Goal: Task Accomplishment & Management: Manage account settings

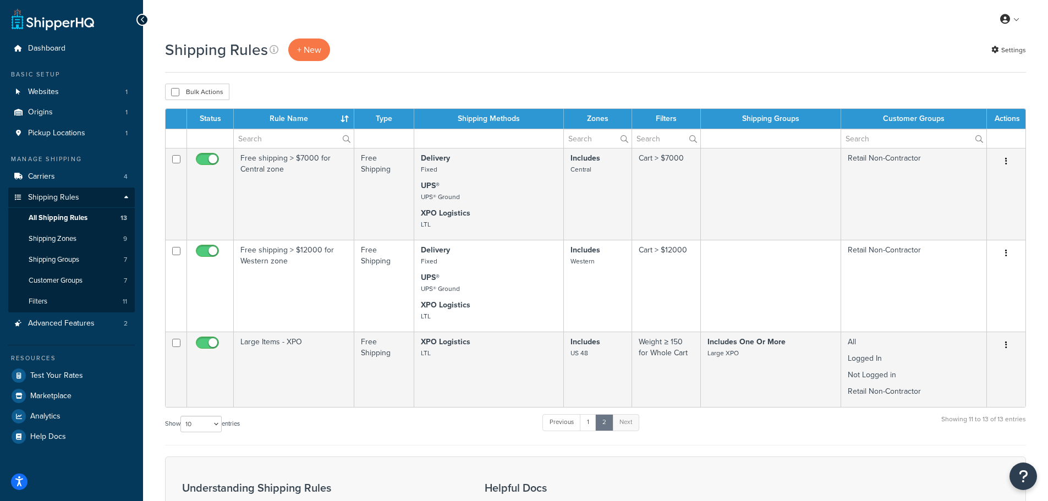
click at [570, 44] on div "Shipping Rules + New Settings" at bounding box center [595, 50] width 861 height 23
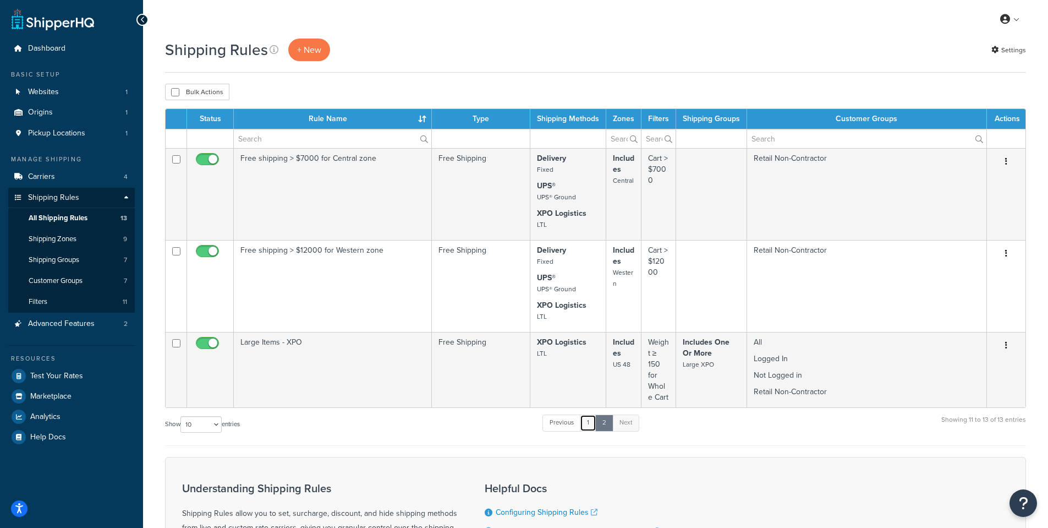
click at [589, 424] on link "1" at bounding box center [588, 422] width 17 height 17
click at [592, 423] on link "1" at bounding box center [588, 422] width 17 height 17
click at [587, 424] on link "1" at bounding box center [588, 422] width 17 height 17
click at [587, 423] on link "1" at bounding box center [588, 422] width 17 height 17
click at [81, 222] on span "All Shipping Rules" at bounding box center [58, 218] width 59 height 9
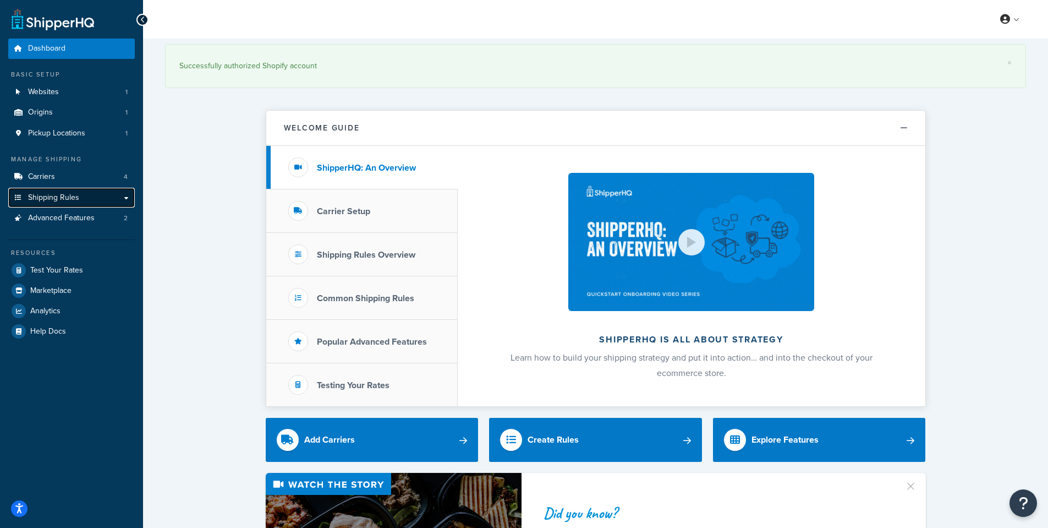
click at [75, 204] on link "Shipping Rules" at bounding box center [71, 198] width 127 height 20
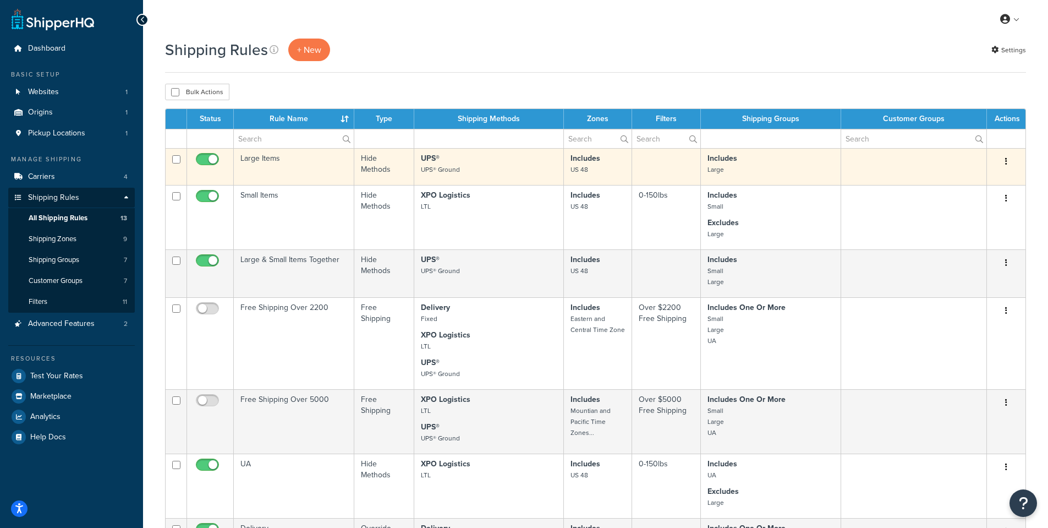
click at [286, 158] on td "Large Items" at bounding box center [294, 166] width 121 height 37
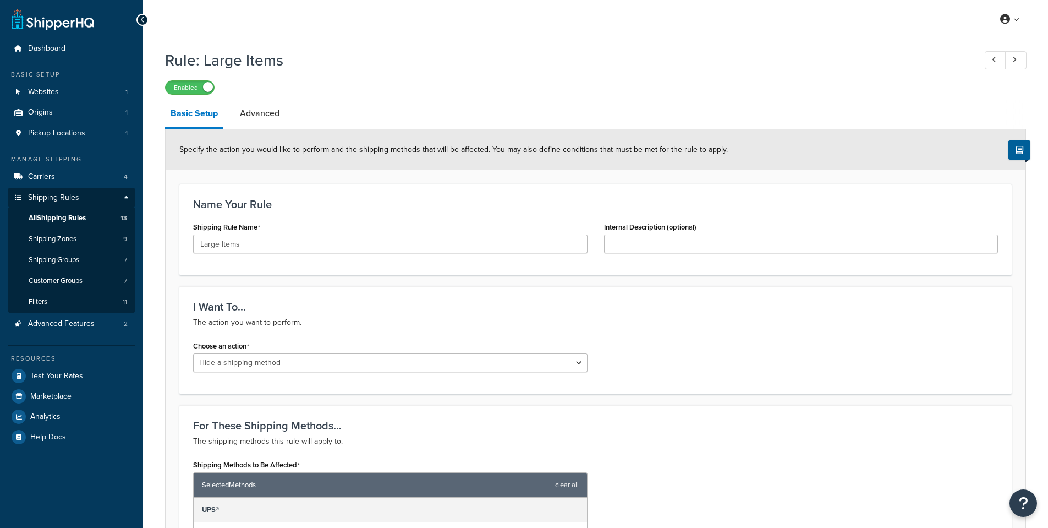
select select "HIDE"
click at [265, 113] on link "Advanced" at bounding box center [259, 113] width 51 height 26
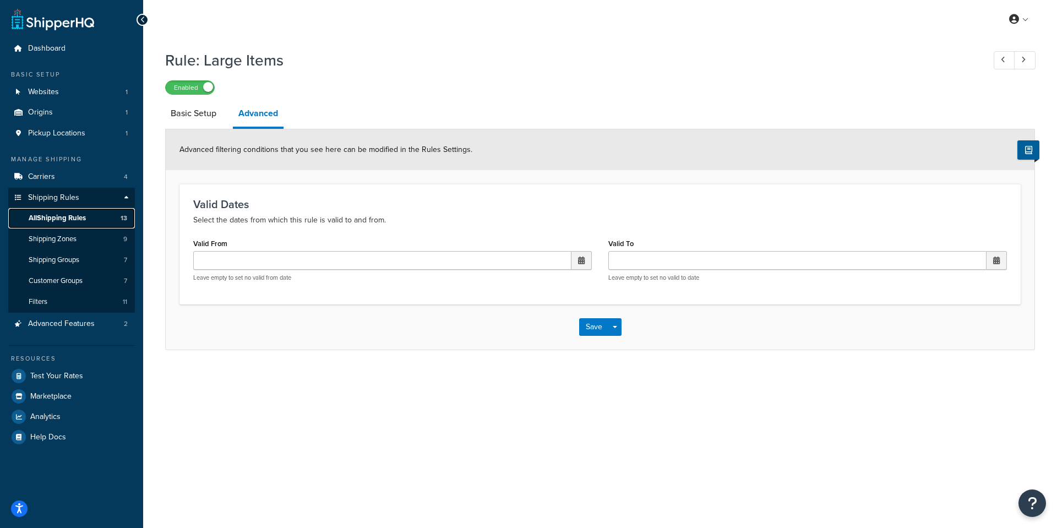
click at [74, 219] on span "All Shipping Rules" at bounding box center [57, 218] width 57 height 9
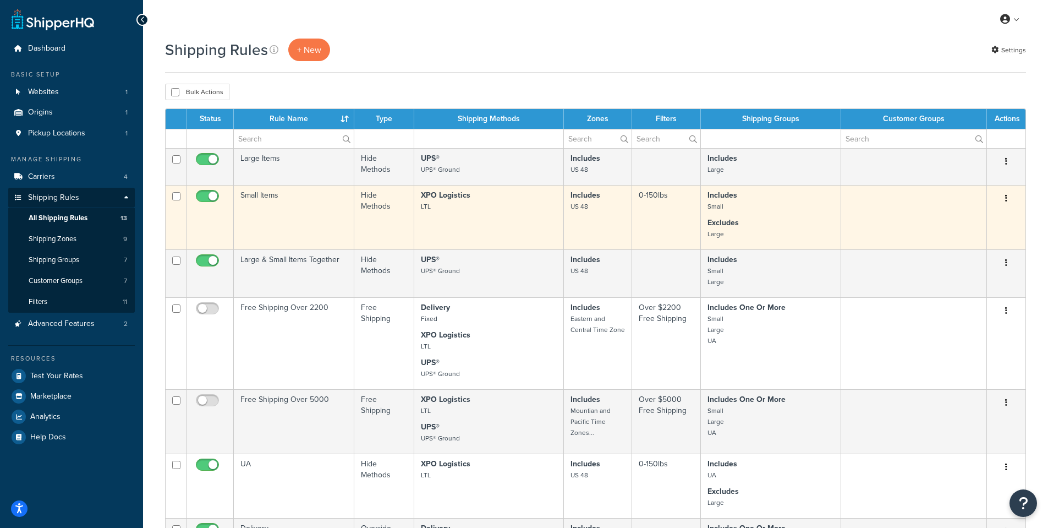
click at [1009, 197] on button "button" at bounding box center [1006, 199] width 15 height 18
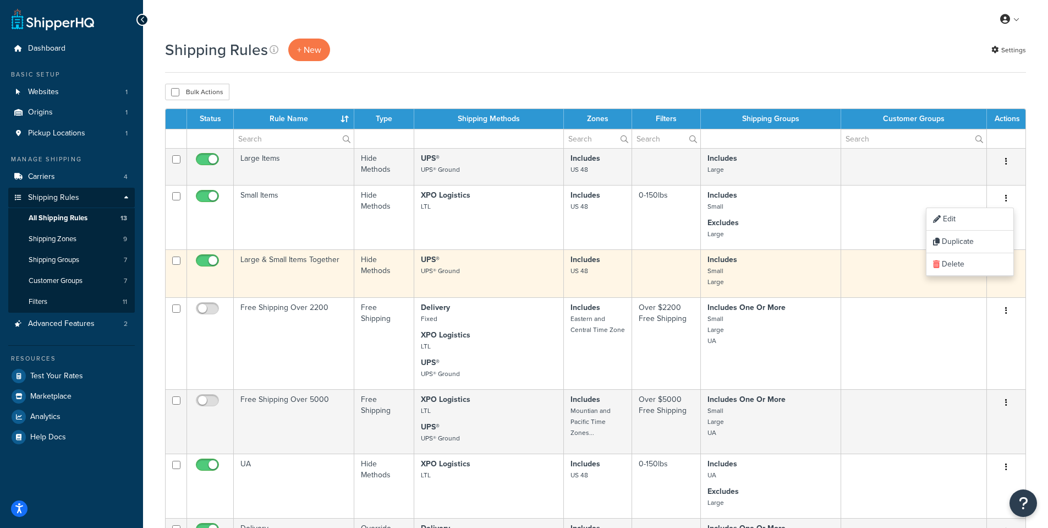
click at [308, 260] on td "Large & Small Items Together" at bounding box center [294, 273] width 121 height 48
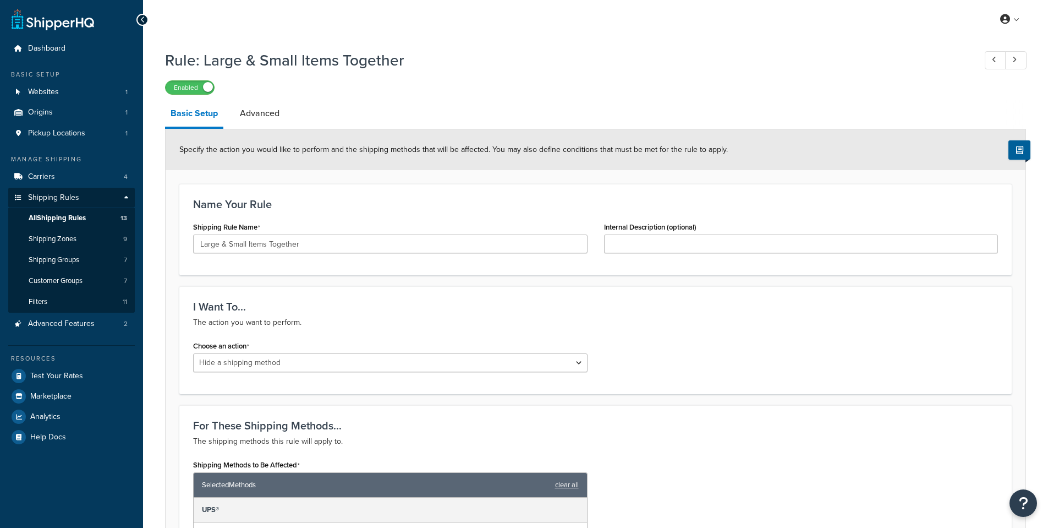
select select "HIDE"
click at [254, 111] on link "Advanced" at bounding box center [259, 113] width 51 height 26
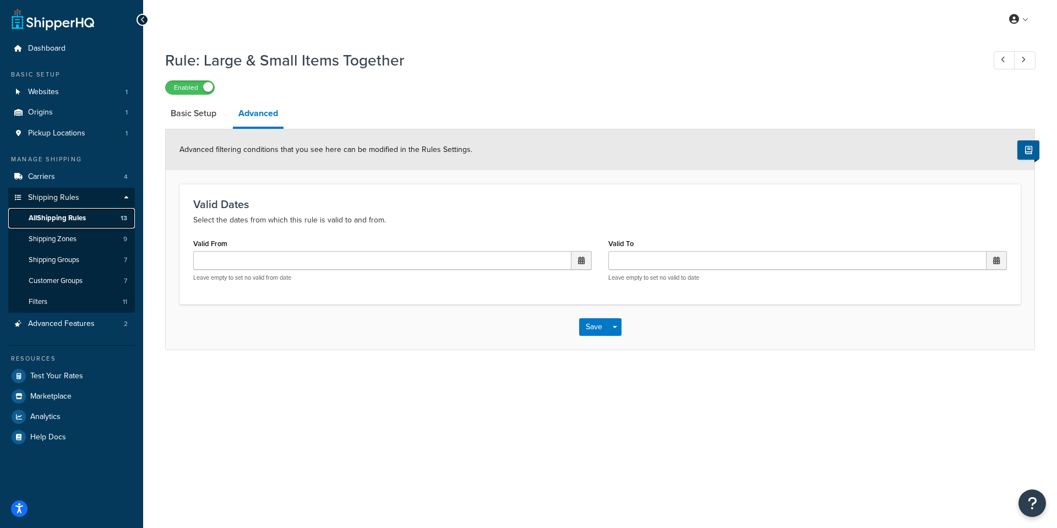
click at [60, 220] on span "All Shipping Rules" at bounding box center [57, 218] width 57 height 9
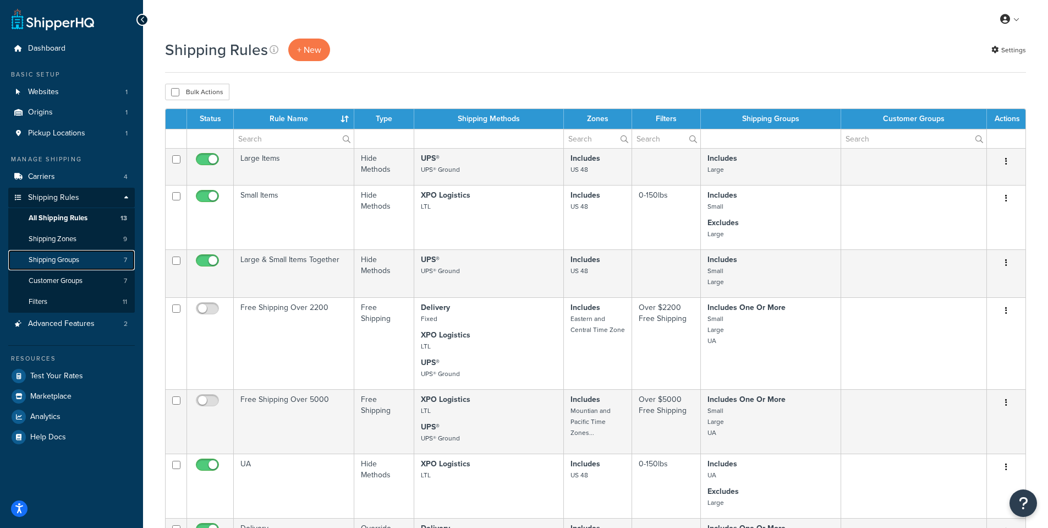
click at [72, 257] on span "Shipping Groups" at bounding box center [54, 259] width 51 height 9
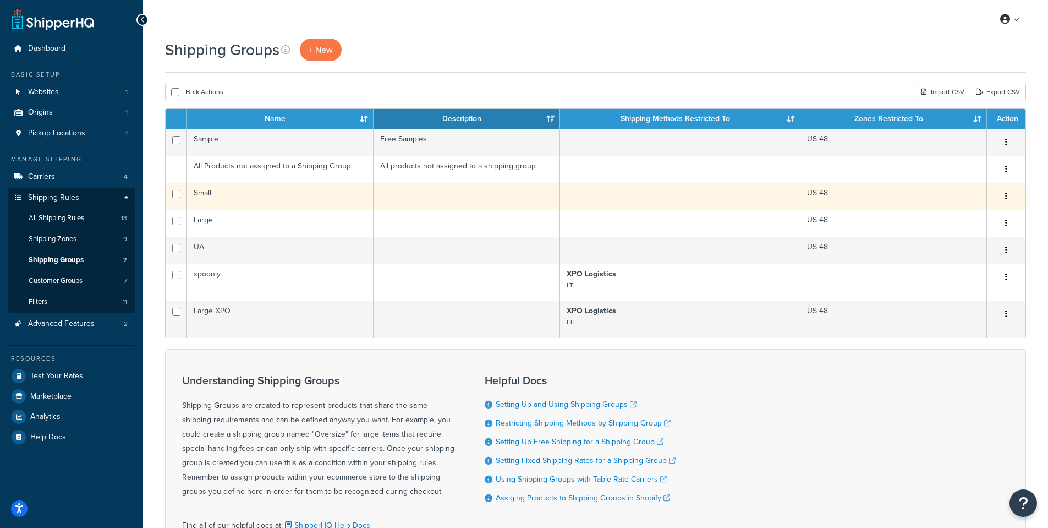
click at [234, 195] on td "Small" at bounding box center [280, 196] width 187 height 27
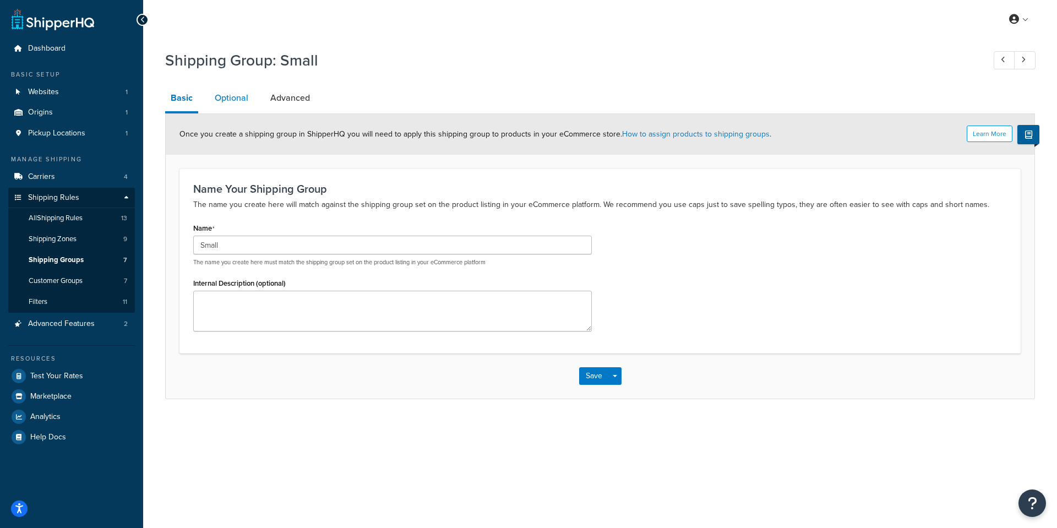
click at [225, 92] on link "Optional" at bounding box center [231, 98] width 45 height 26
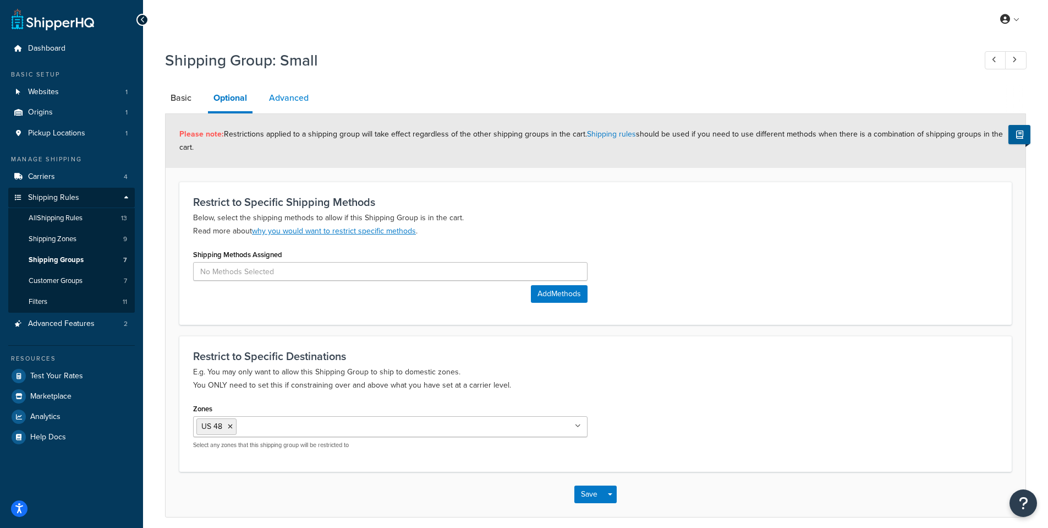
click at [293, 95] on link "Advanced" at bounding box center [289, 98] width 51 height 26
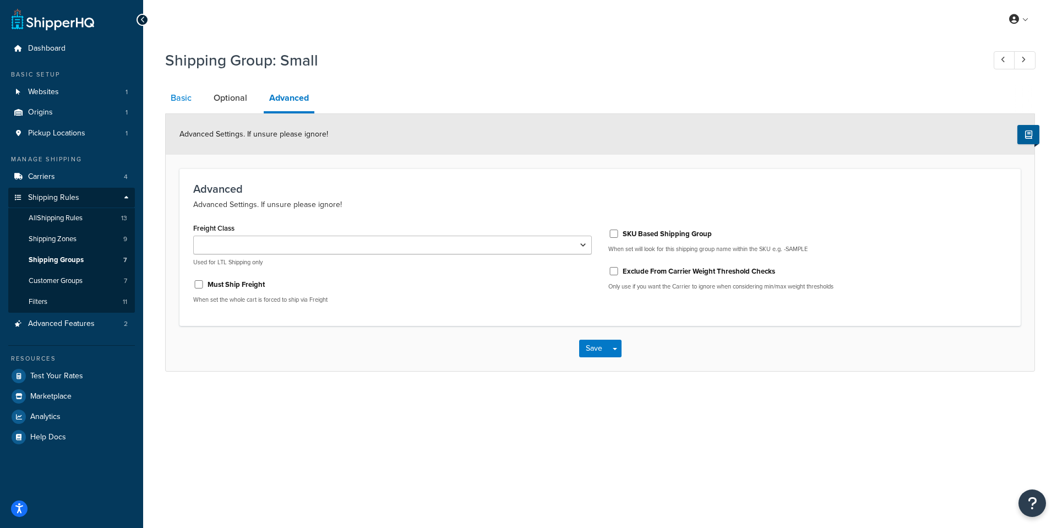
click at [186, 94] on link "Basic" at bounding box center [181, 98] width 32 height 26
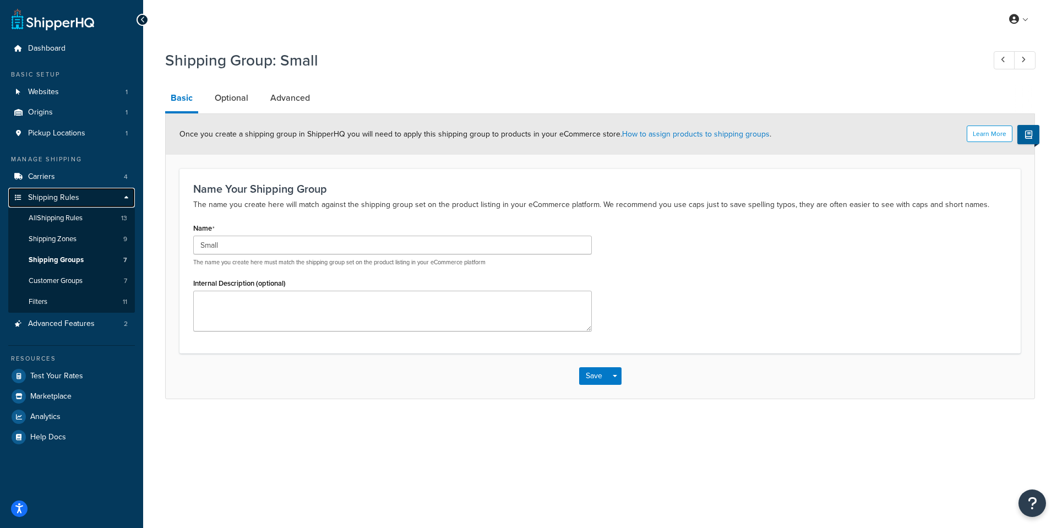
click at [47, 199] on span "Shipping Rules" at bounding box center [53, 197] width 51 height 9
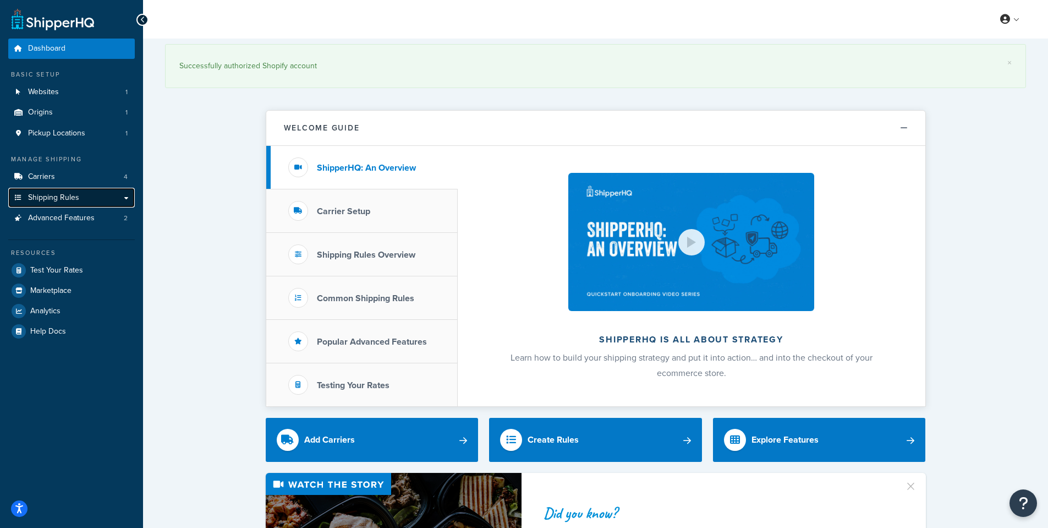
click at [126, 198] on link "Shipping Rules" at bounding box center [71, 198] width 127 height 20
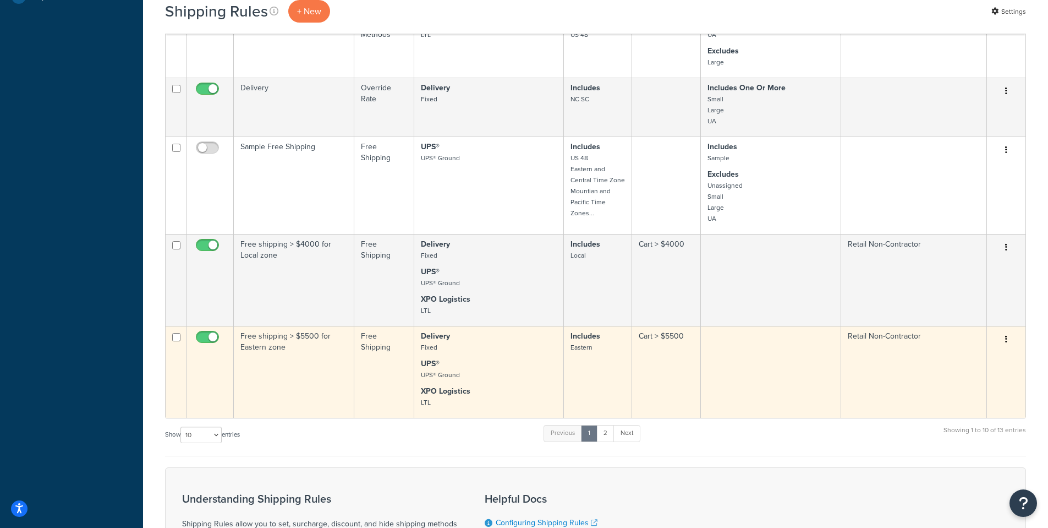
scroll to position [385, 0]
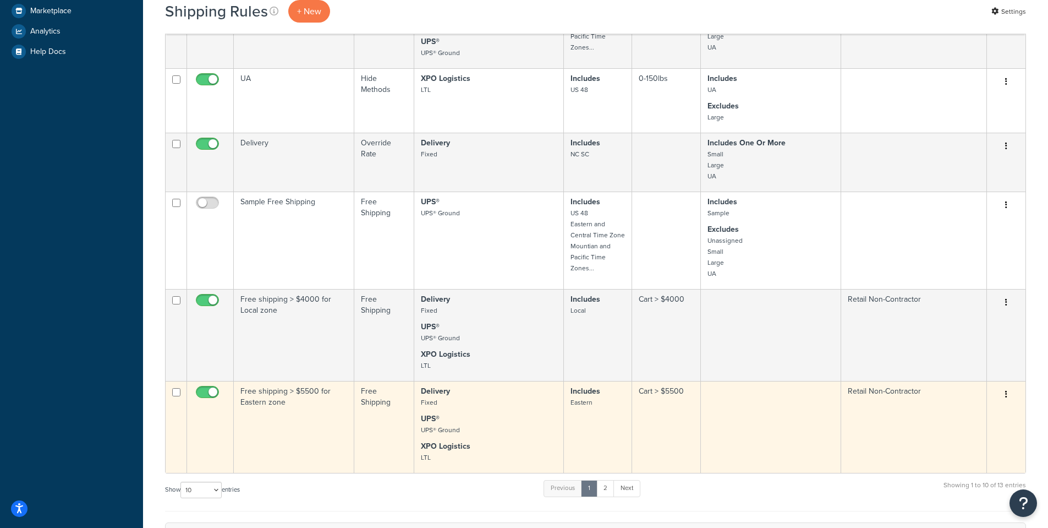
click at [604, 430] on td "Includes Eastern" at bounding box center [598, 427] width 69 height 92
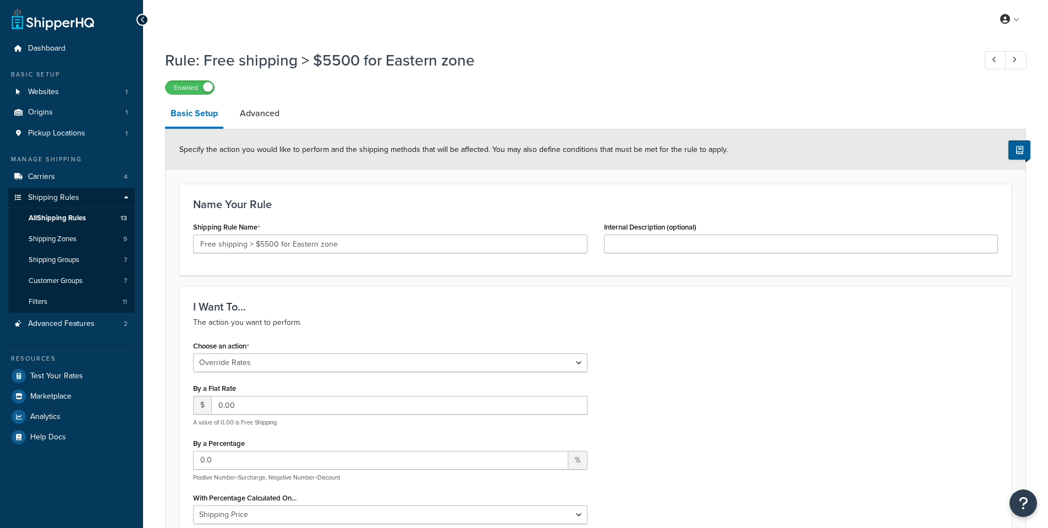
select select "OVERRIDE"
click at [416, 5] on div "My Profile Billing Global Settings Contact Us Logout" at bounding box center [595, 19] width 905 height 39
click at [58, 215] on span "All Shipping Rules" at bounding box center [57, 218] width 57 height 9
click at [64, 228] on link "All Shipping Rules 13" at bounding box center [71, 218] width 127 height 20
click at [89, 217] on link "All Shipping Rules 13" at bounding box center [71, 218] width 127 height 20
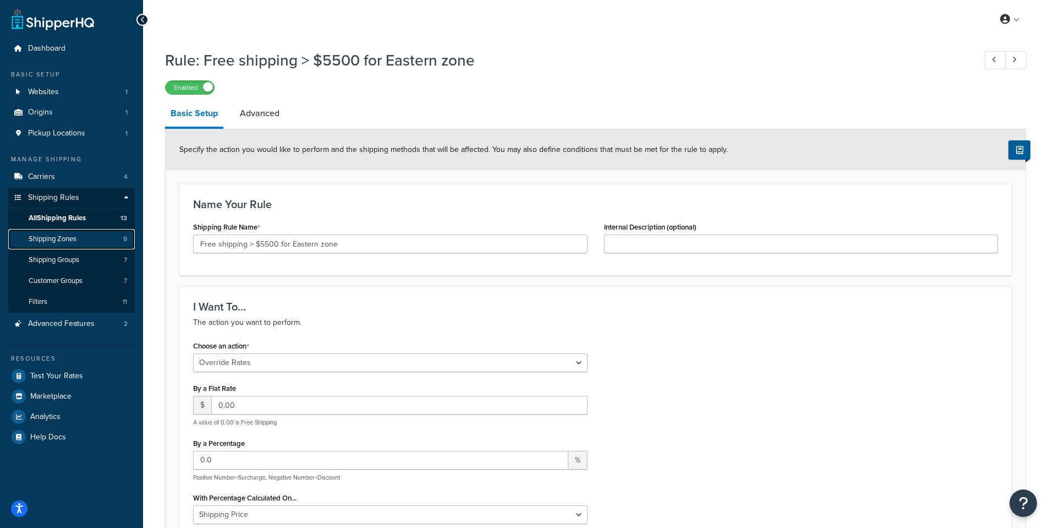
click at [69, 237] on span "Shipping Zones" at bounding box center [53, 238] width 48 height 9
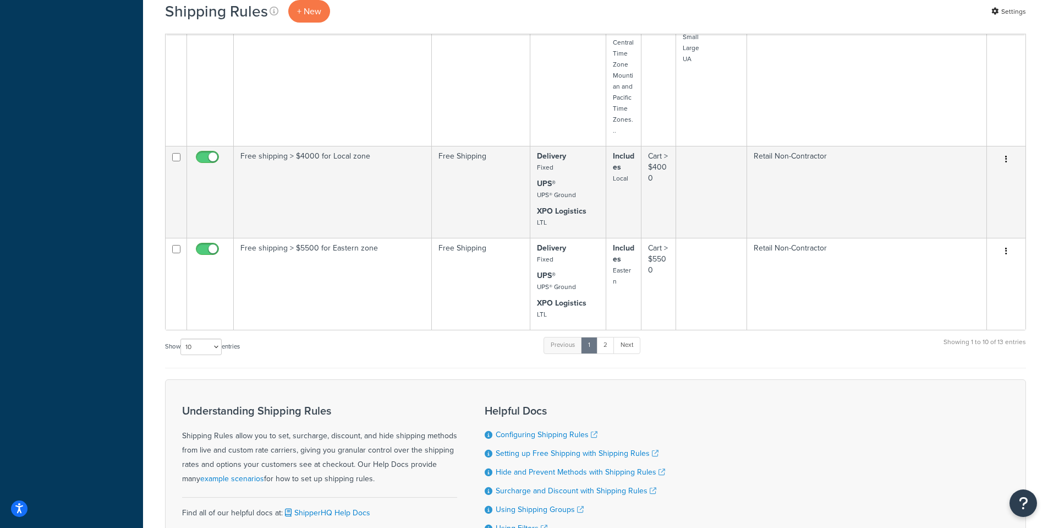
scroll to position [770, 0]
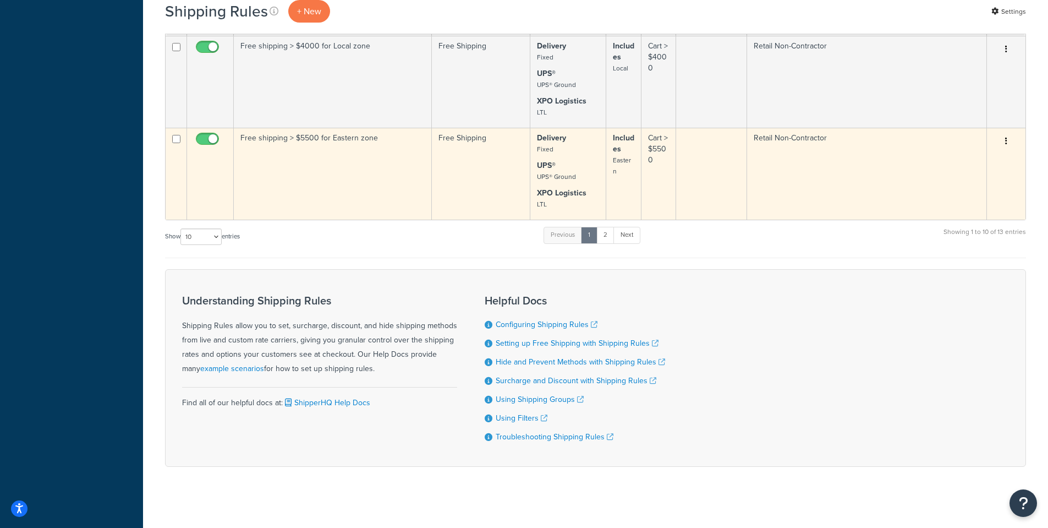
click at [207, 141] on input "checkbox" at bounding box center [209, 142] width 30 height 14
checkbox input "false"
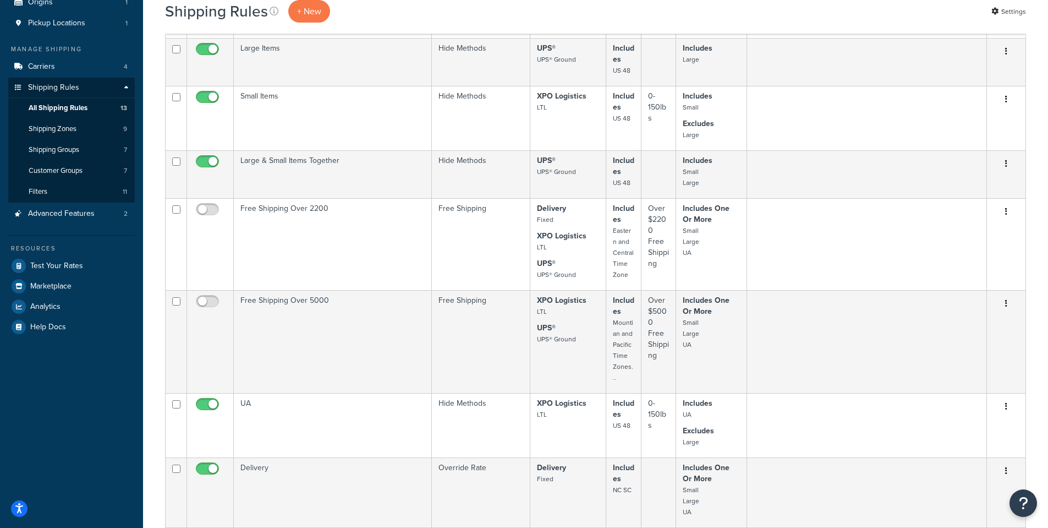
scroll to position [0, 0]
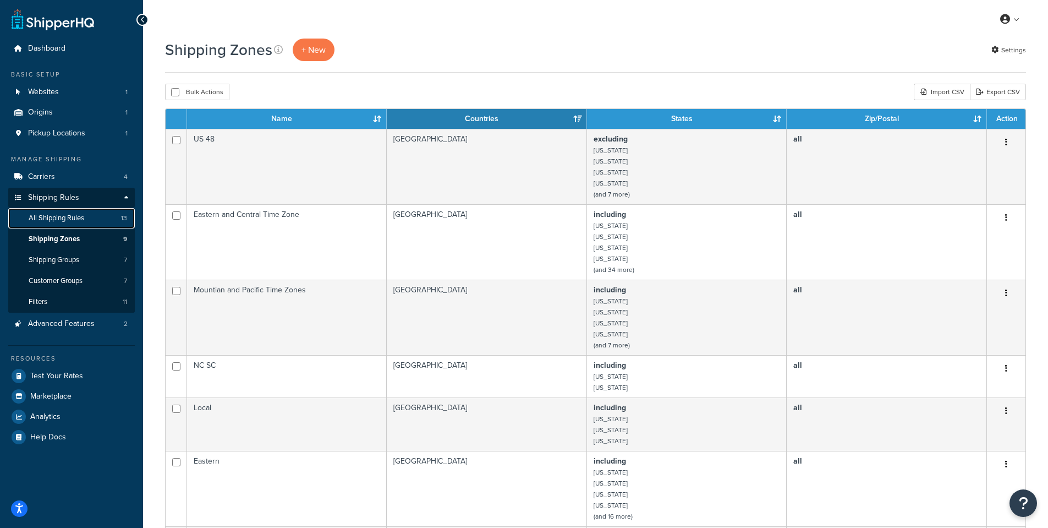
click at [71, 227] on link "All Shipping Rules 13" at bounding box center [71, 218] width 127 height 20
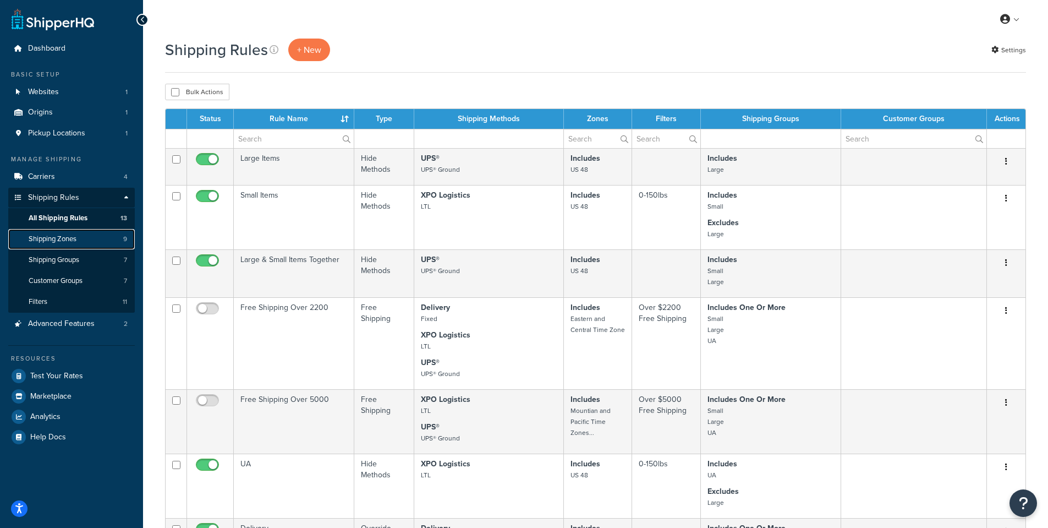
click at [86, 244] on link "Shipping Zones 9" at bounding box center [71, 239] width 127 height 20
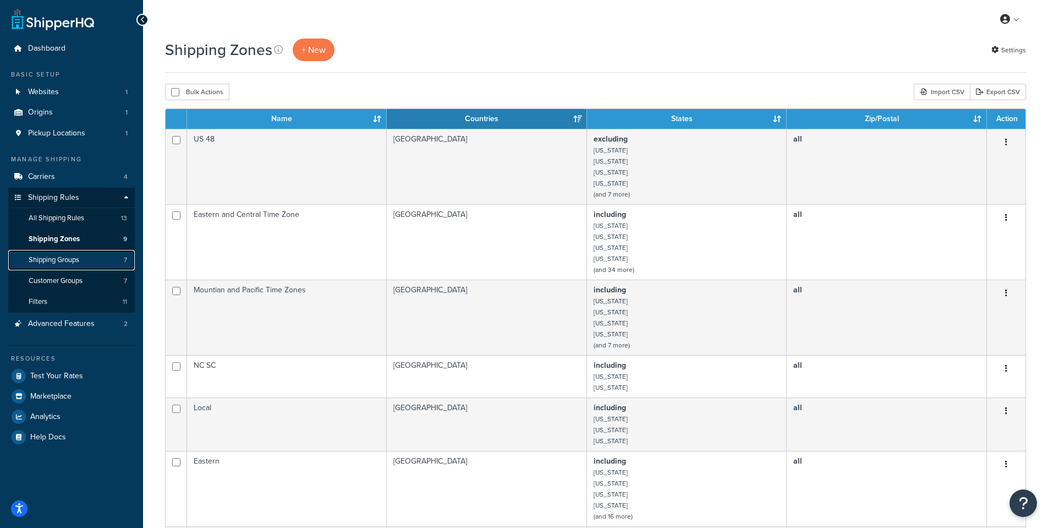
click at [85, 263] on link "Shipping Groups 7" at bounding box center [71, 260] width 127 height 20
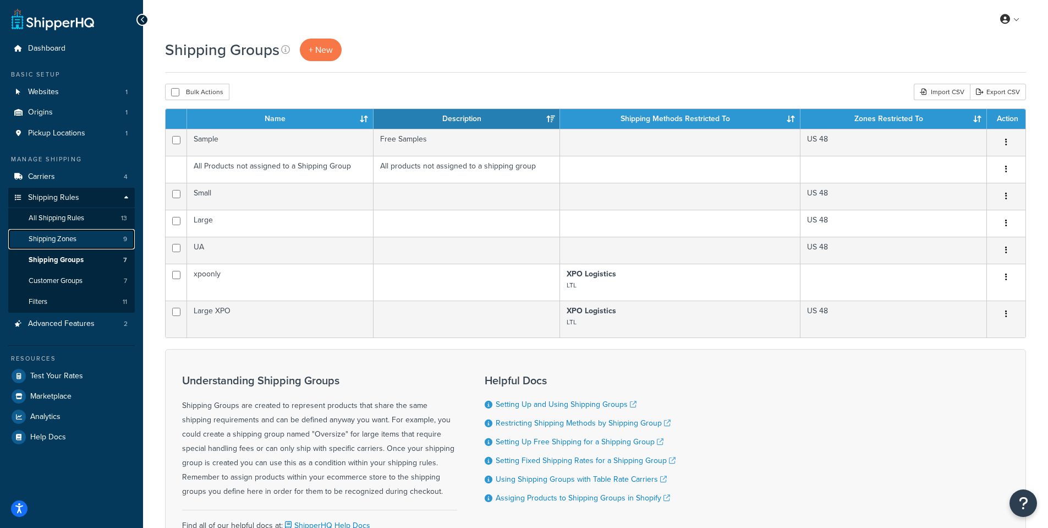
click at [73, 241] on span "Shipping Zones" at bounding box center [53, 238] width 48 height 9
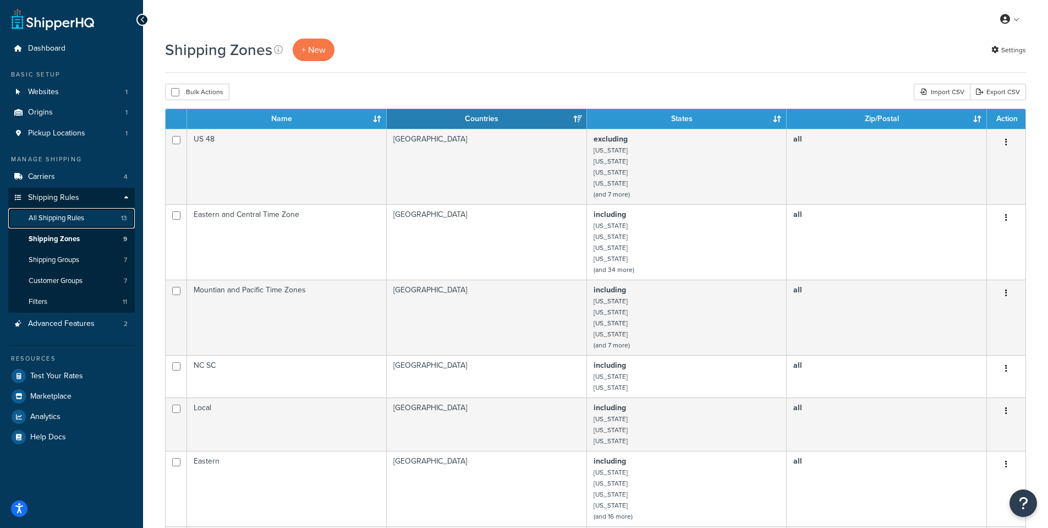
click at [71, 218] on span "All Shipping Rules" at bounding box center [57, 218] width 56 height 9
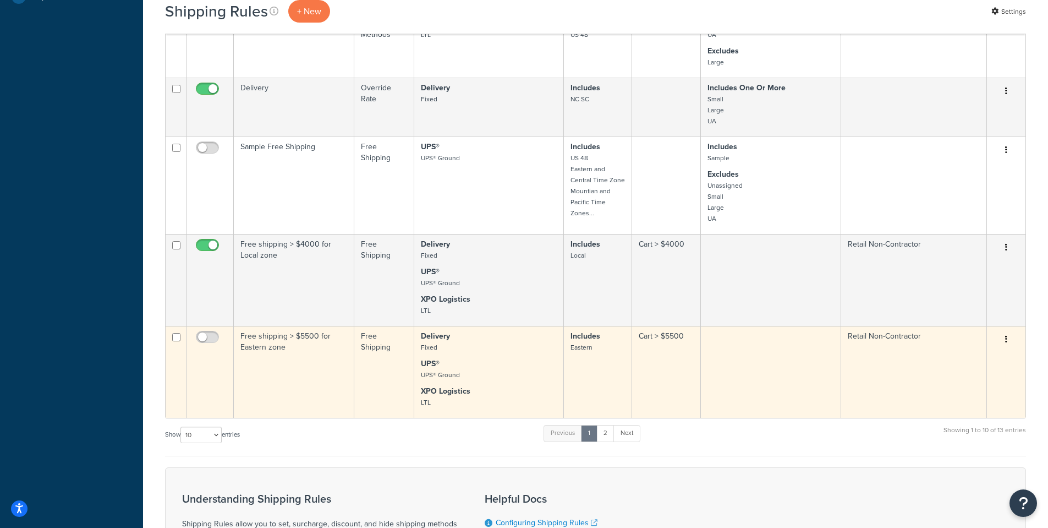
scroll to position [385, 0]
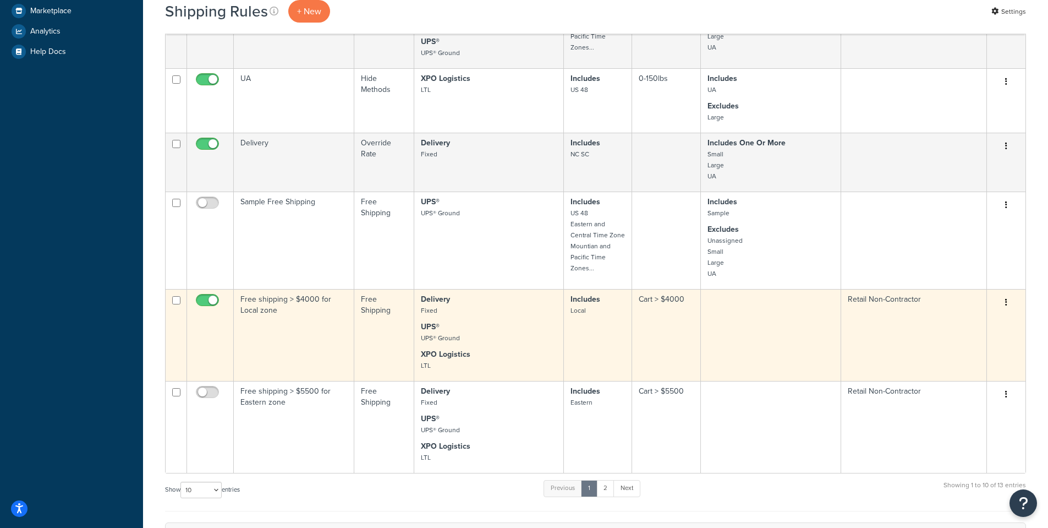
click at [321, 313] on td "Free shipping > $4000 for Local zone" at bounding box center [294, 335] width 121 height 92
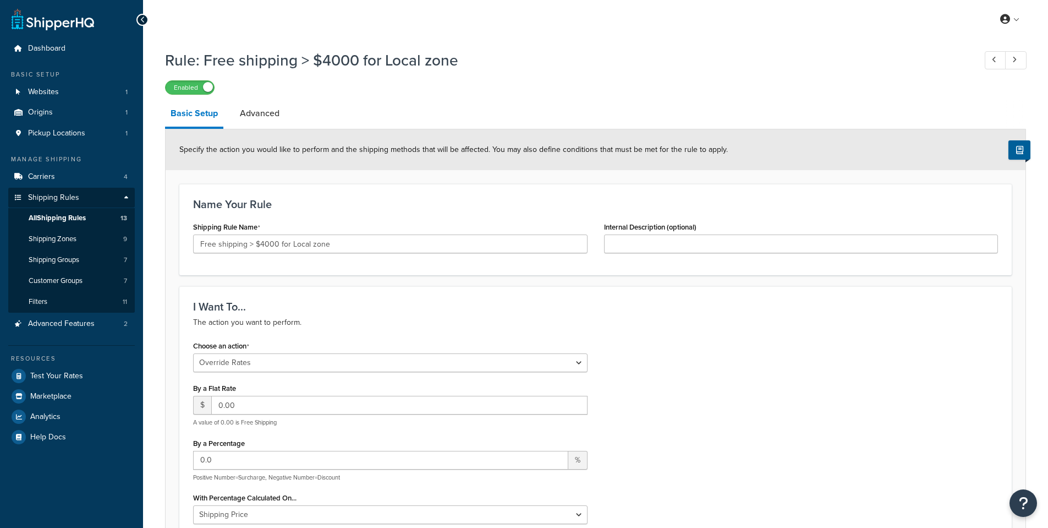
select select "OVERRIDE"
click at [265, 123] on link "Advanced" at bounding box center [259, 113] width 51 height 26
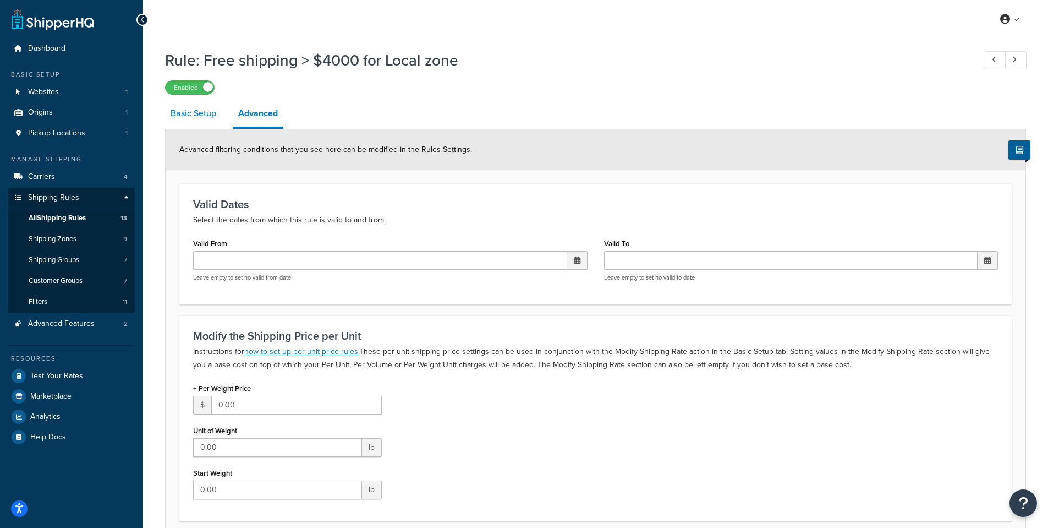
click at [195, 112] on link "Basic Setup" at bounding box center [193, 113] width 57 height 26
select select "OVERRIDE"
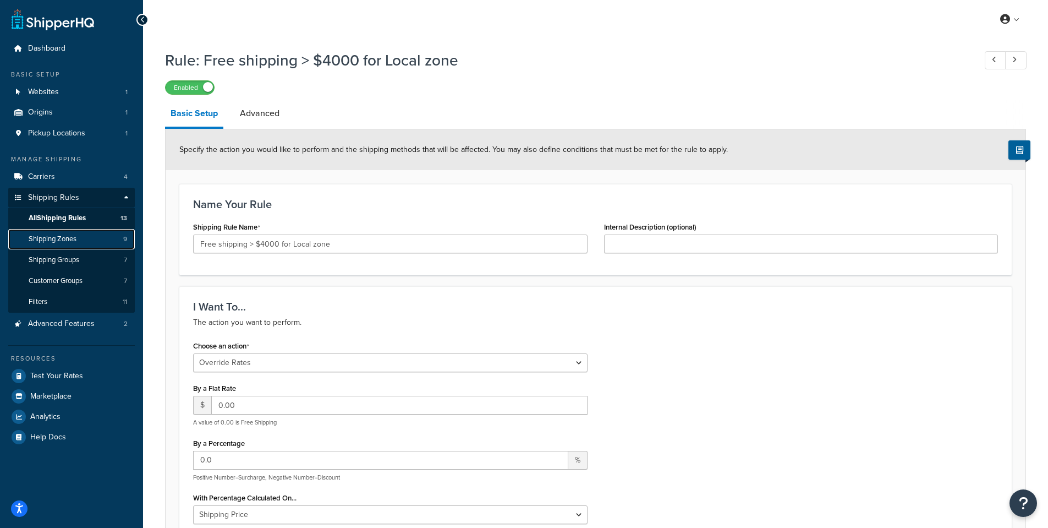
click at [75, 238] on span "Shipping Zones" at bounding box center [53, 238] width 48 height 9
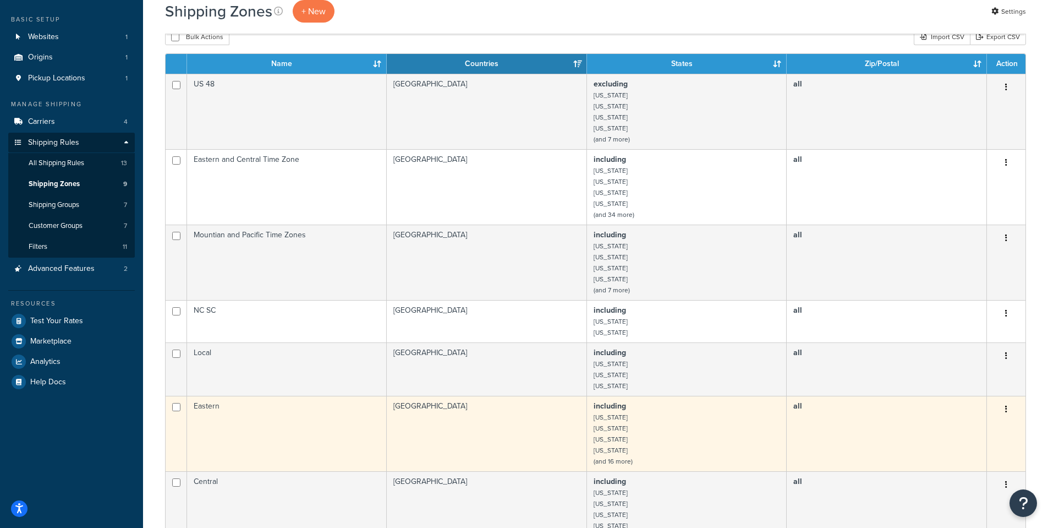
scroll to position [110, 0]
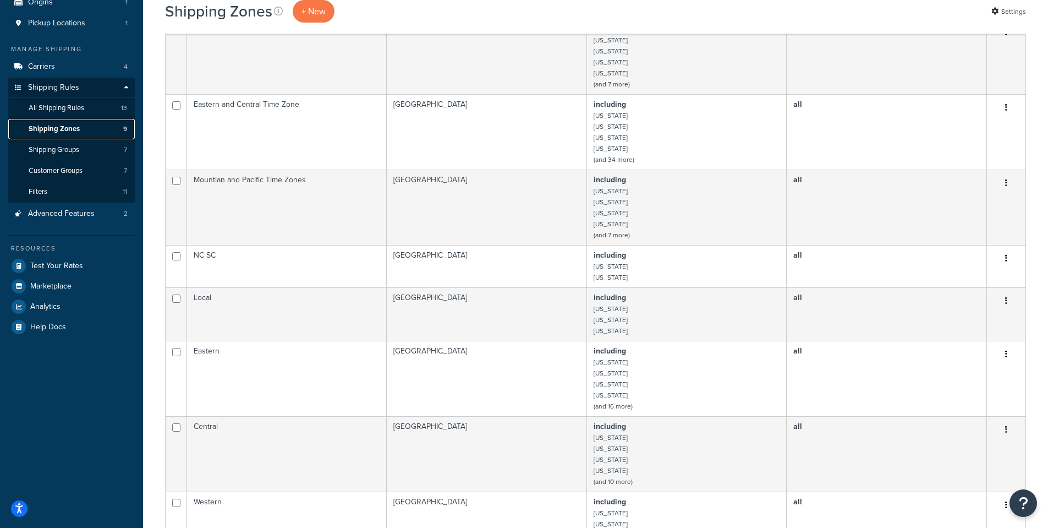
click at [49, 129] on span "Shipping Zones" at bounding box center [54, 128] width 51 height 9
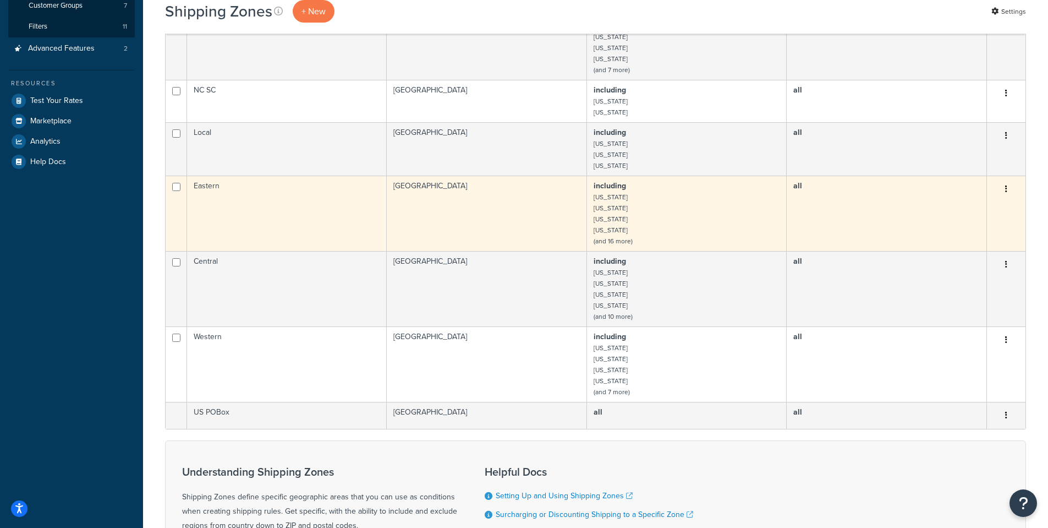
scroll to position [110, 0]
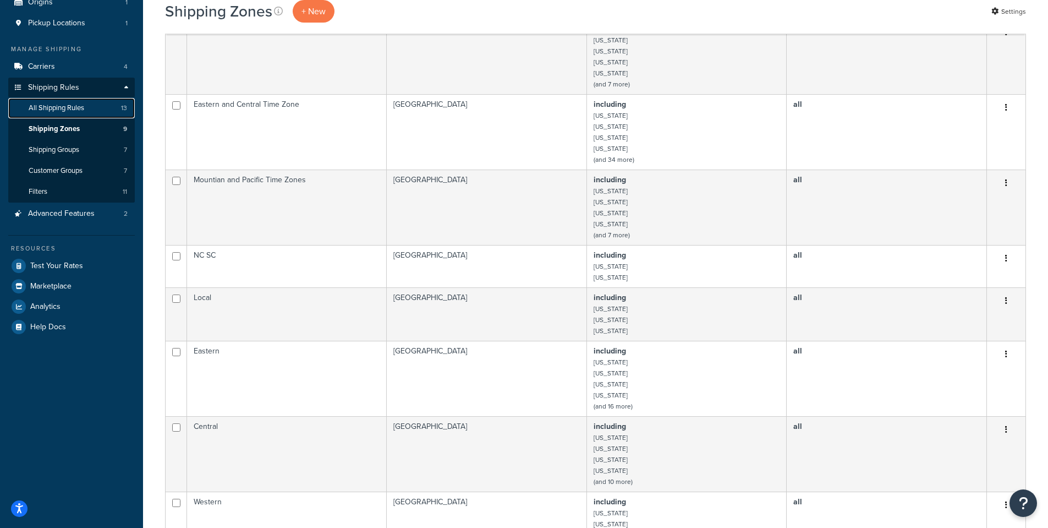
click at [63, 112] on span "All Shipping Rules" at bounding box center [57, 107] width 56 height 9
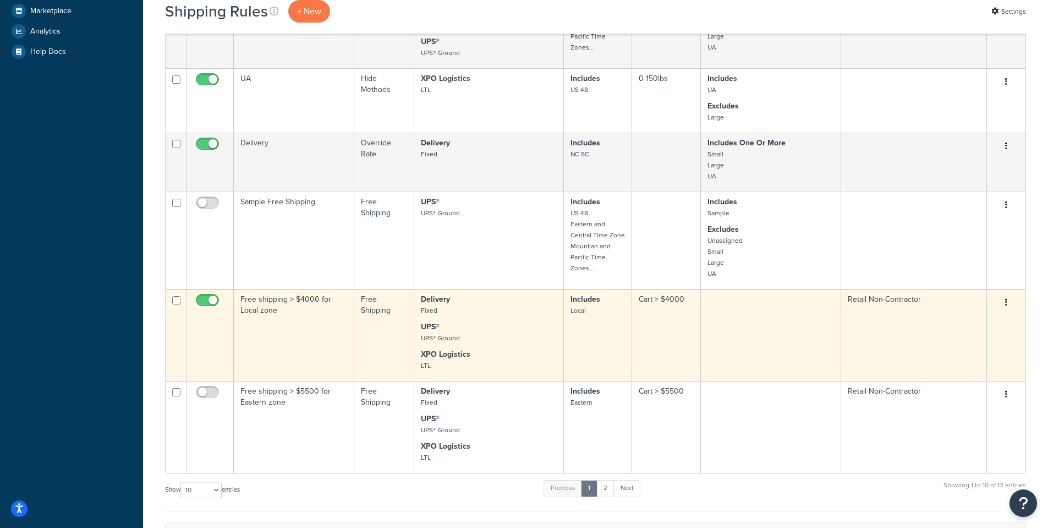
scroll to position [275, 0]
